Goal: Information Seeking & Learning: Learn about a topic

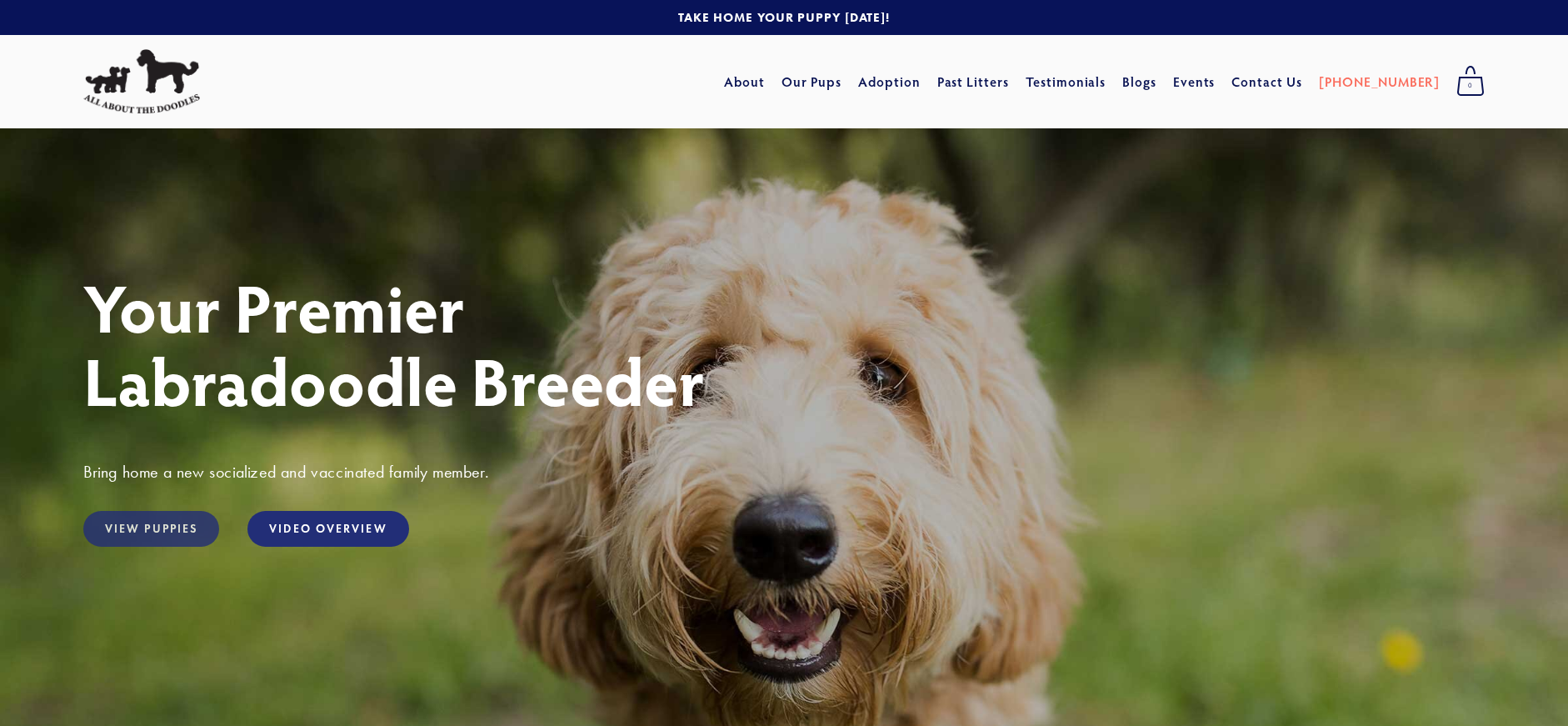
click at [160, 527] on link "View Puppies" at bounding box center [151, 529] width 135 height 36
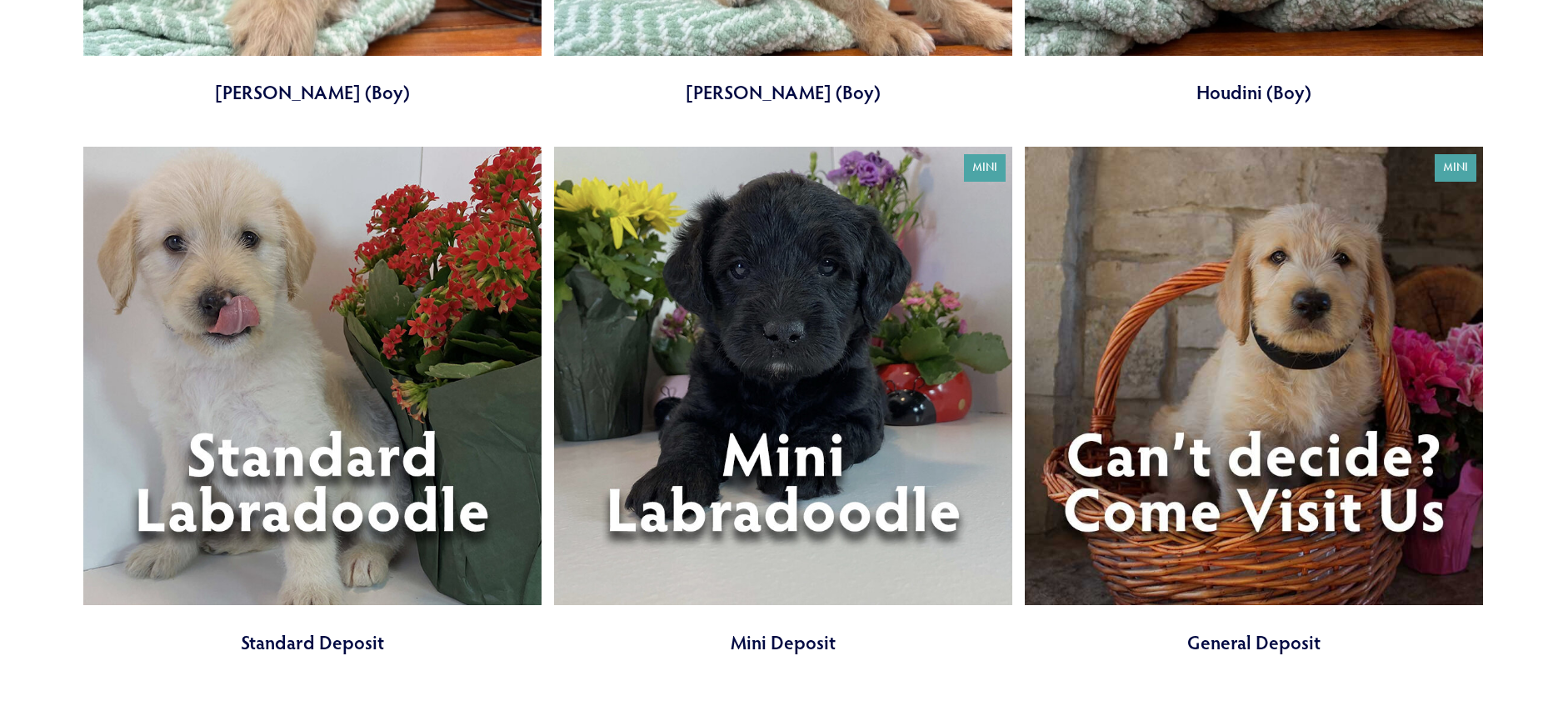
scroll to position [2155, 0]
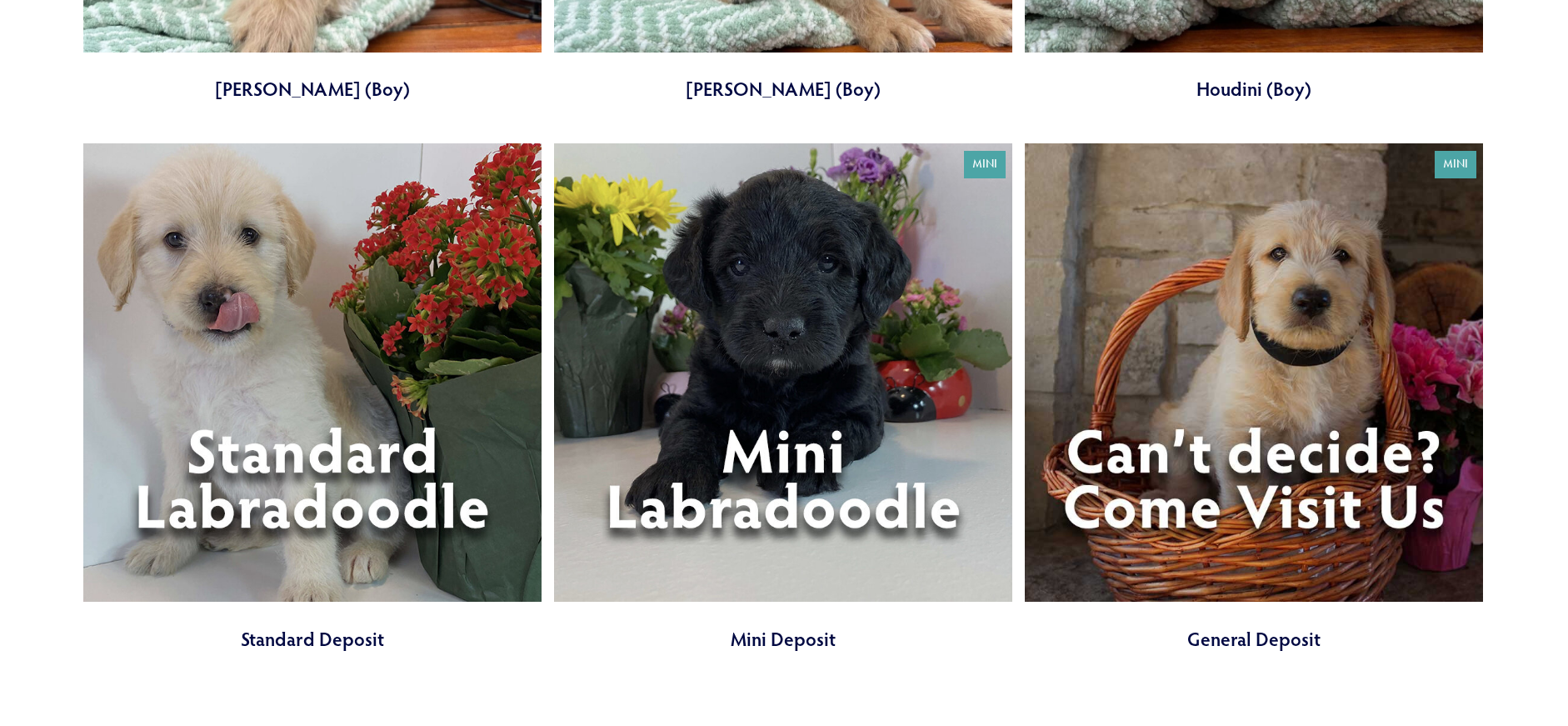
click at [803, 507] on link at bounding box center [784, 398] width 458 height 508
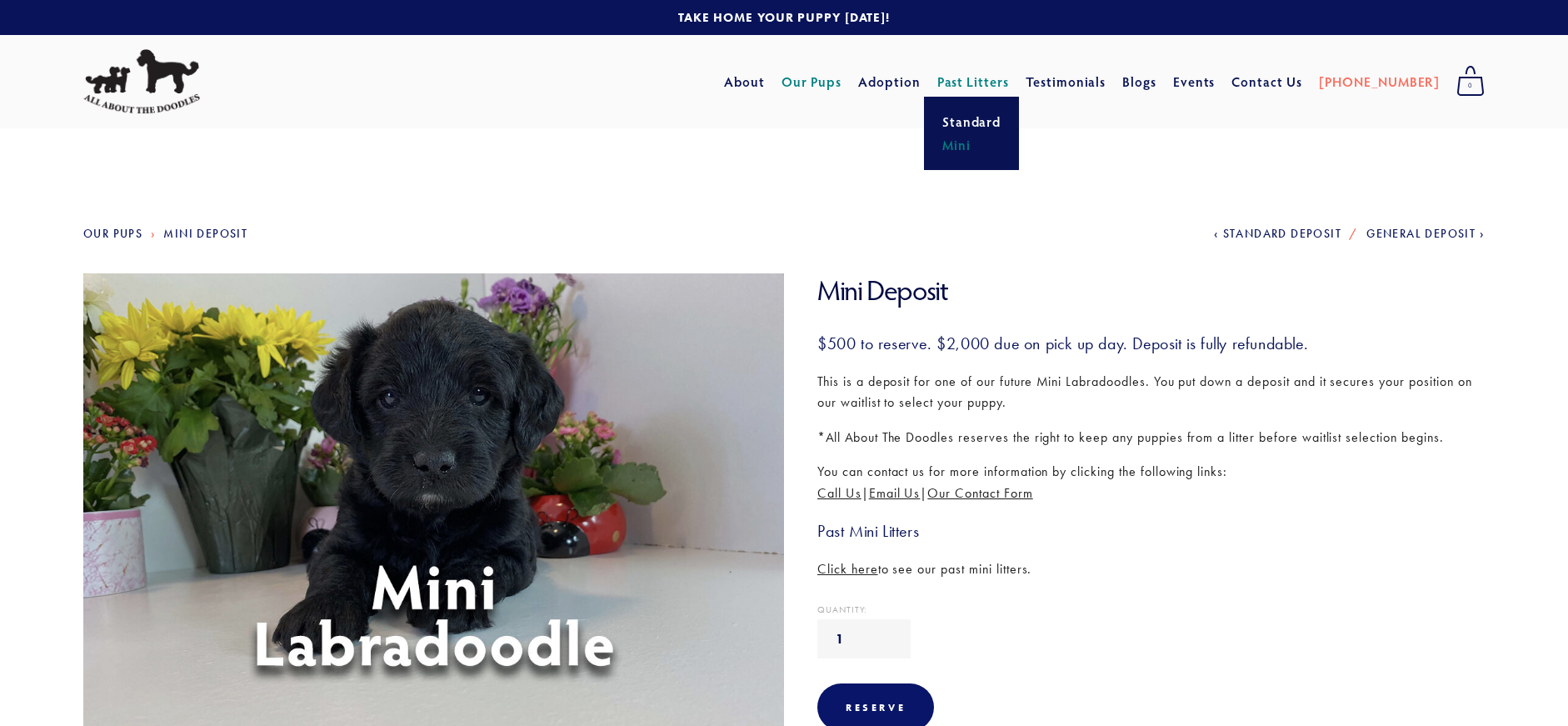
click at [997, 141] on link "Mini" at bounding box center [972, 145] width 70 height 23
click at [921, 80] on link "Adoption" at bounding box center [889, 82] width 62 height 30
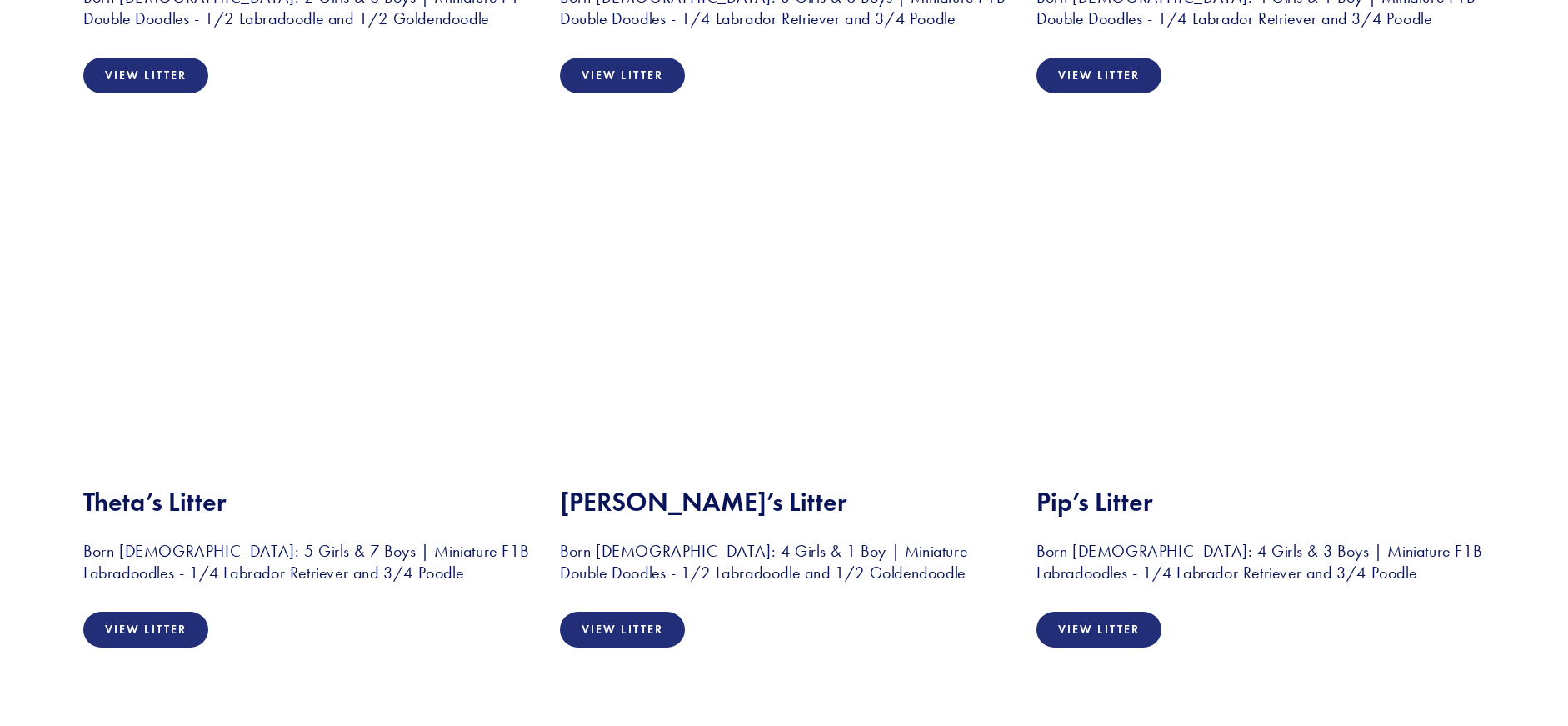
scroll to position [3104, 0]
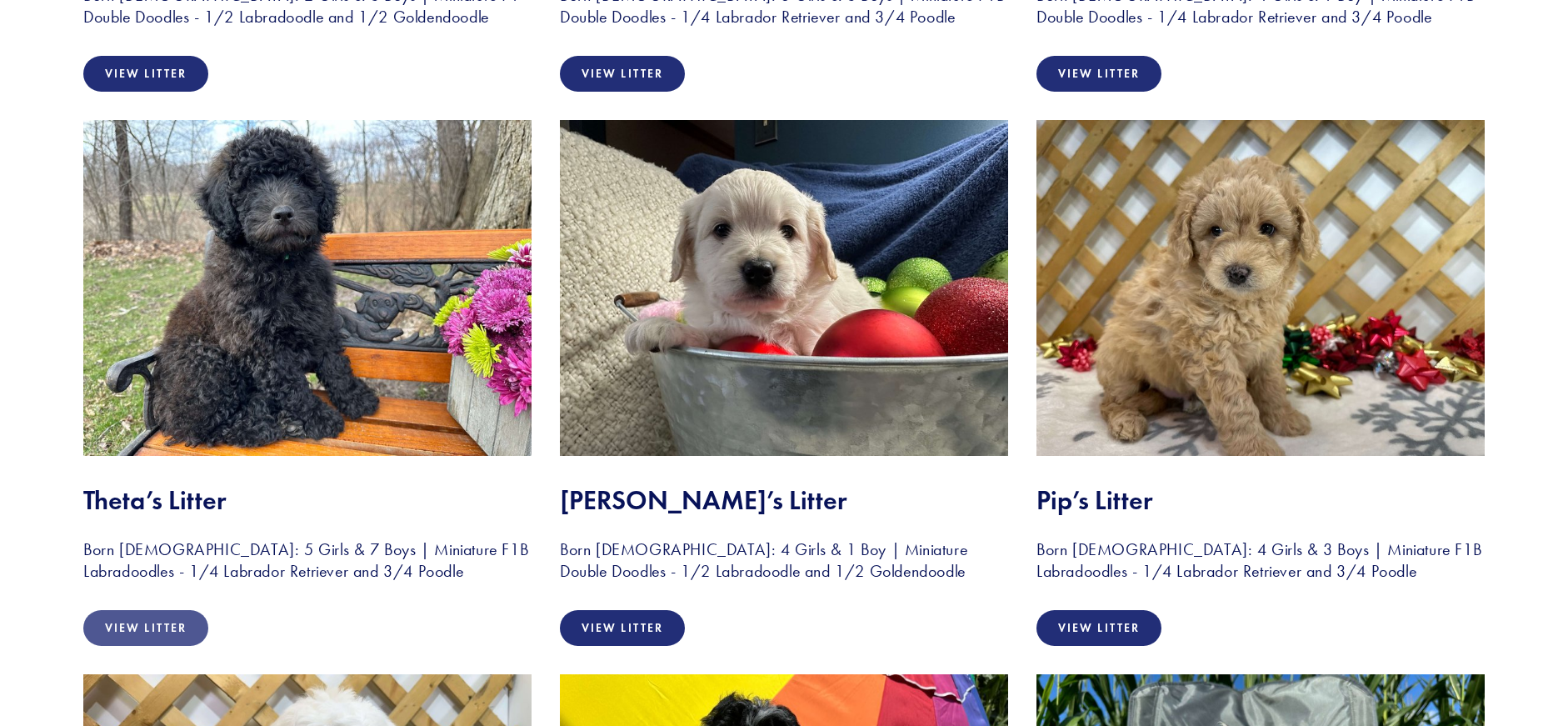
click at [163, 631] on link "View Litter" at bounding box center [146, 628] width 125 height 36
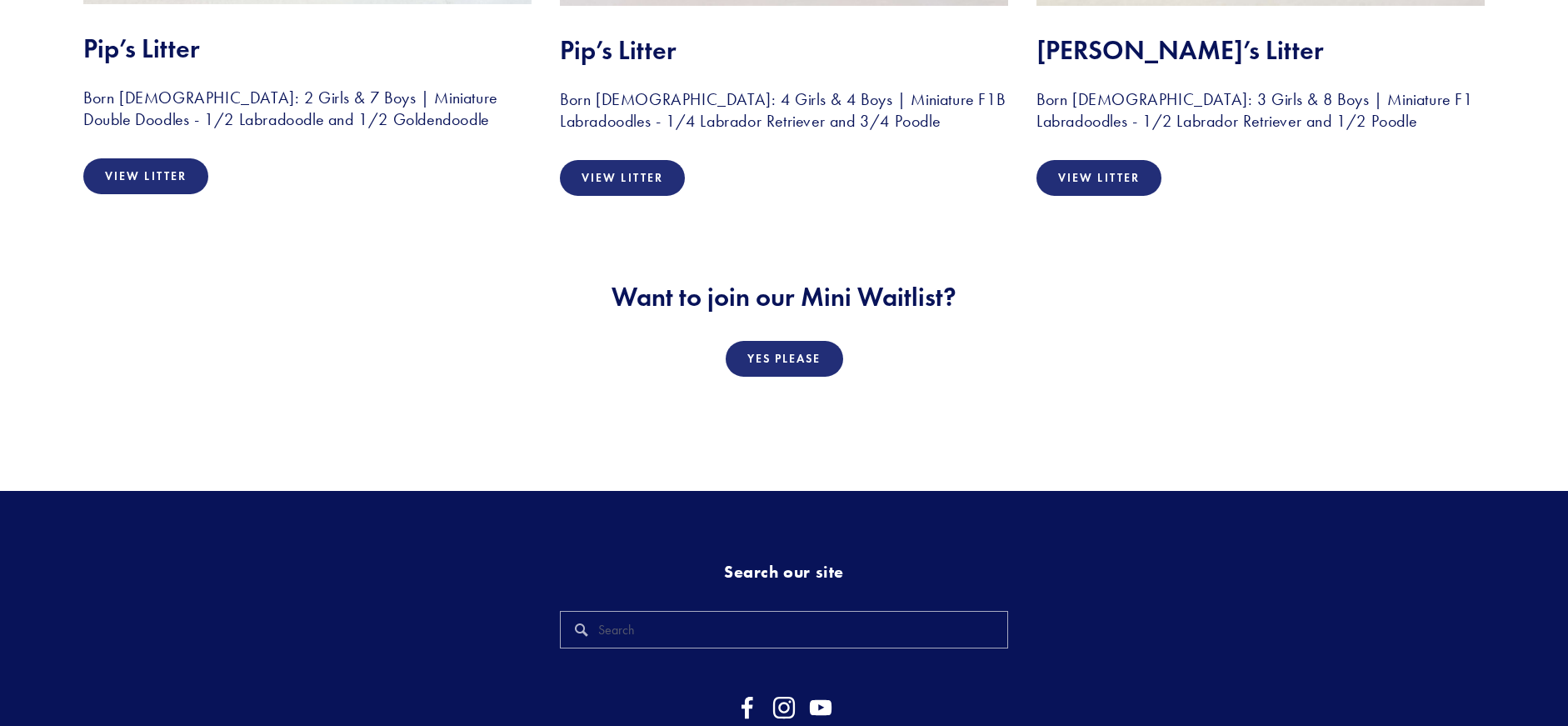
scroll to position [8239, 0]
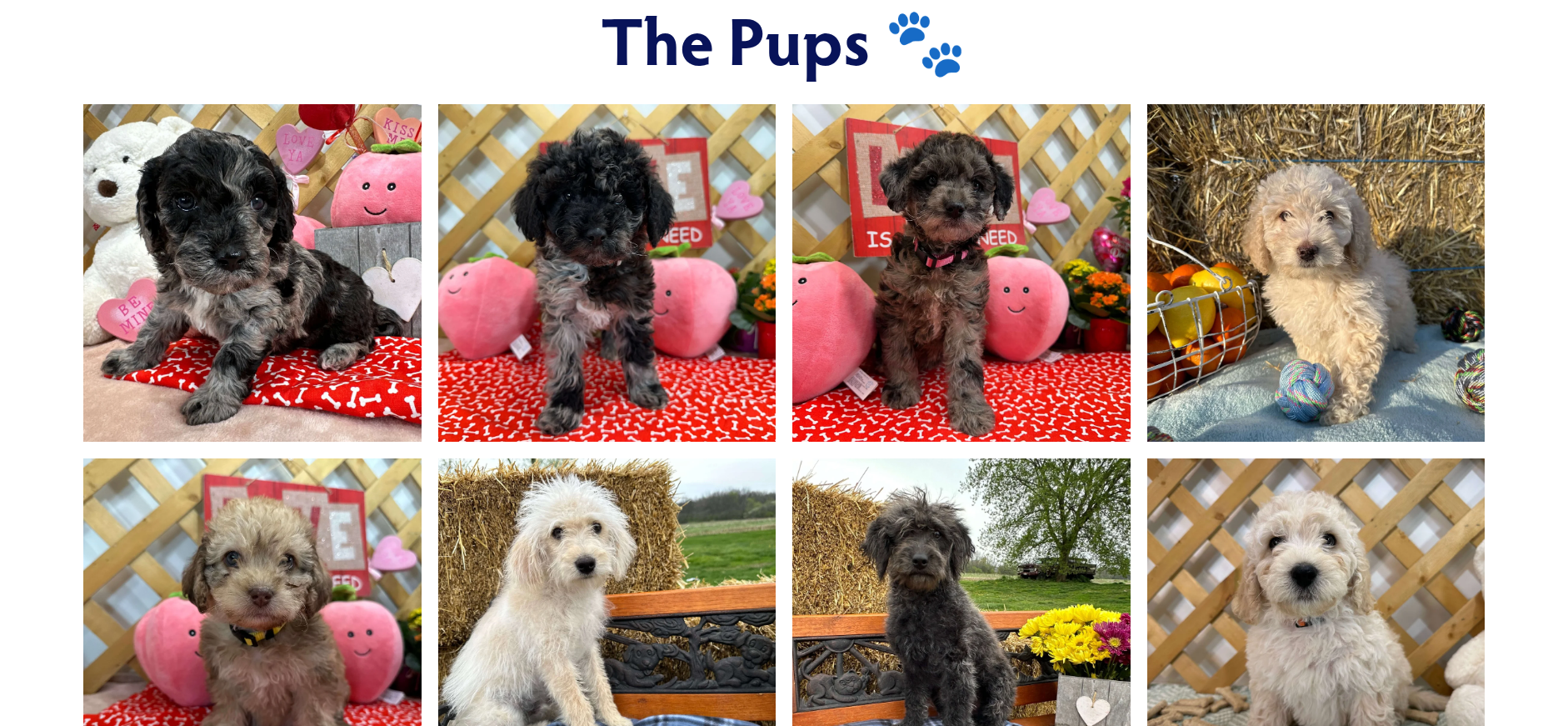
scroll to position [1212, 0]
